Goal: Find specific page/section: Find specific page/section

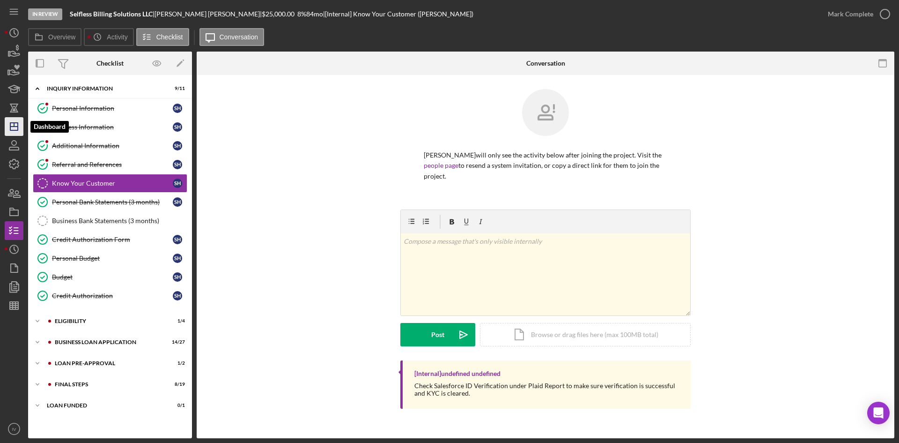
click at [13, 125] on icon "Icon/Dashboard" at bounding box center [13, 126] width 23 height 23
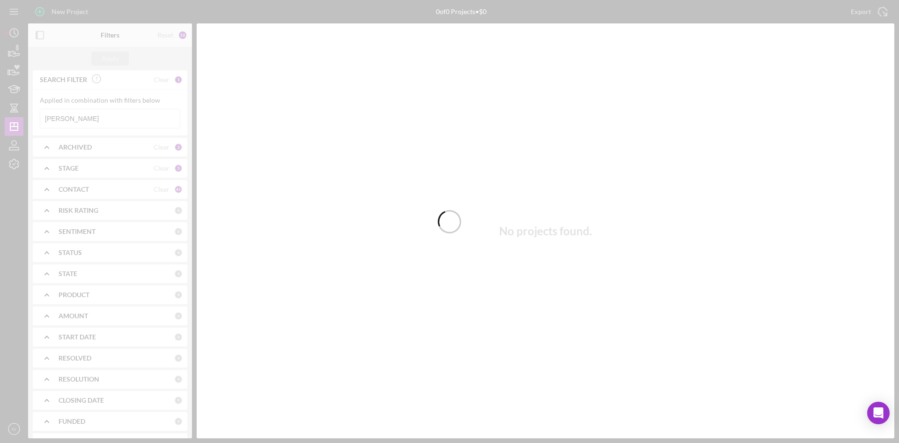
click at [81, 121] on div at bounding box center [449, 221] width 899 height 443
click at [99, 117] on div at bounding box center [449, 221] width 899 height 443
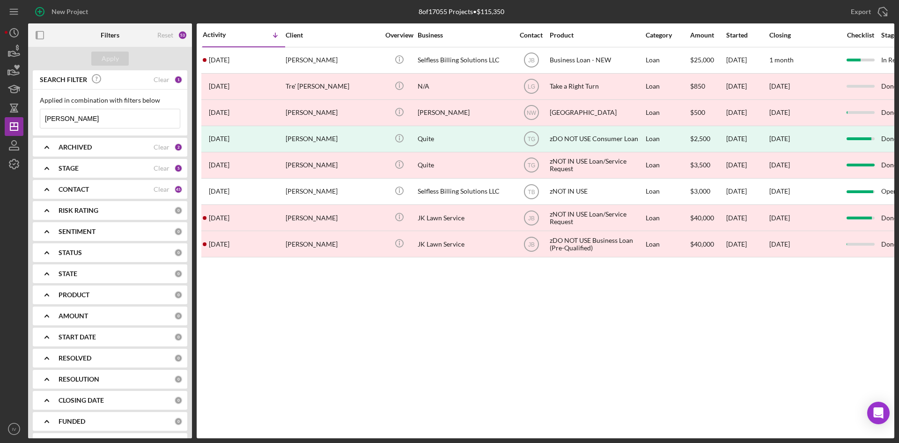
drag, startPoint x: 91, startPoint y: 119, endPoint x: 0, endPoint y: 109, distance: 92.0
click at [0, 109] on div "New Project 8 of 17055 Projects • $115,350 [PERSON_NAME] Export Icon/Export Fil…" at bounding box center [449, 221] width 899 height 443
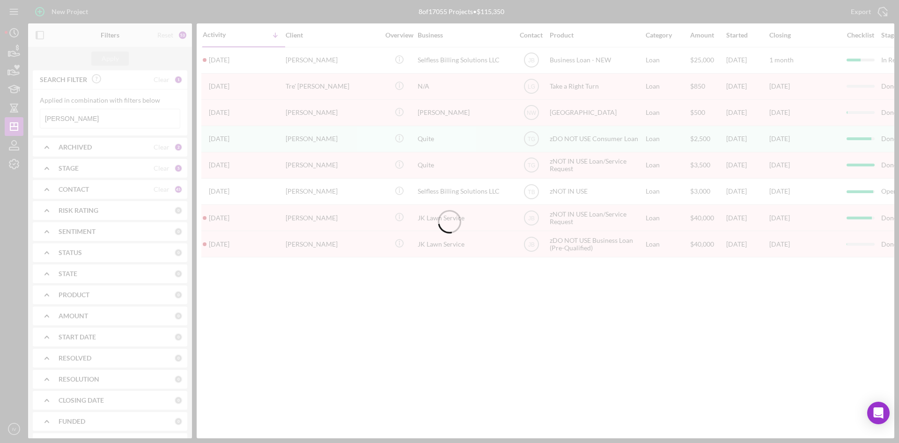
click at [59, 120] on div at bounding box center [449, 221] width 899 height 443
click at [50, 119] on div at bounding box center [449, 221] width 899 height 443
click at [50, 121] on div at bounding box center [449, 221] width 899 height 443
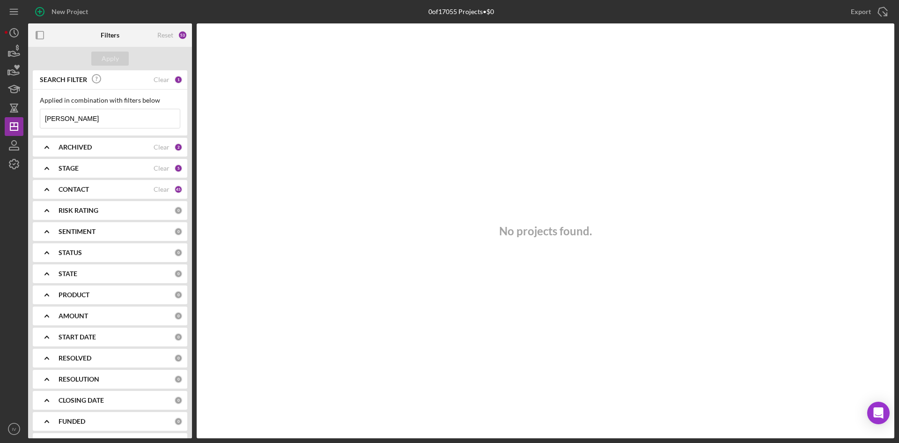
click at [53, 119] on input "[PERSON_NAME]" at bounding box center [110, 118] width 140 height 19
click at [50, 119] on input "[PERSON_NAME]" at bounding box center [110, 118] width 140 height 19
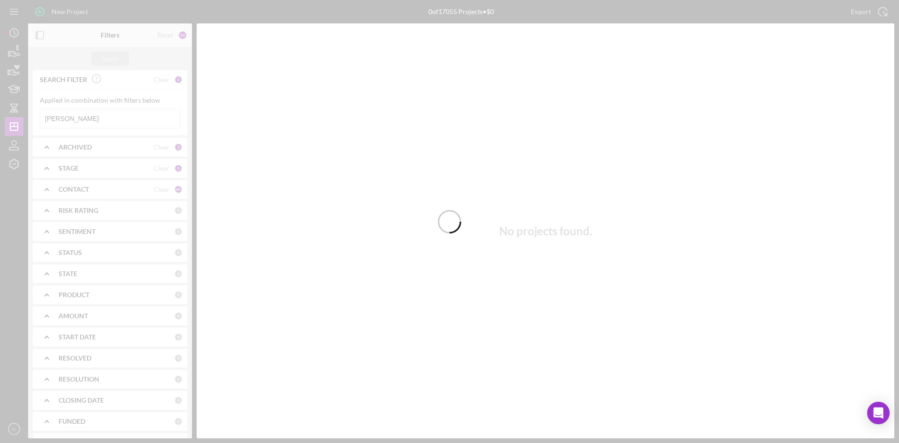
type input "[PERSON_NAME]"
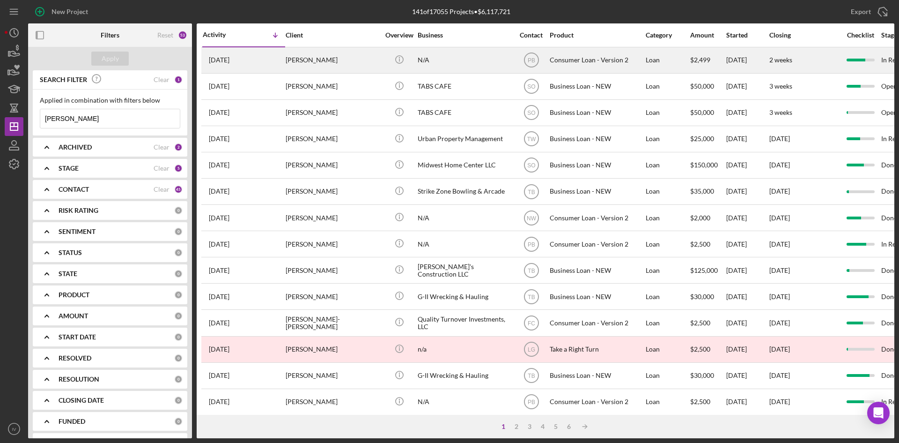
click at [307, 63] on div "[PERSON_NAME]" at bounding box center [333, 60] width 94 height 25
